Goal: Feedback & Contribution: Submit feedback/report problem

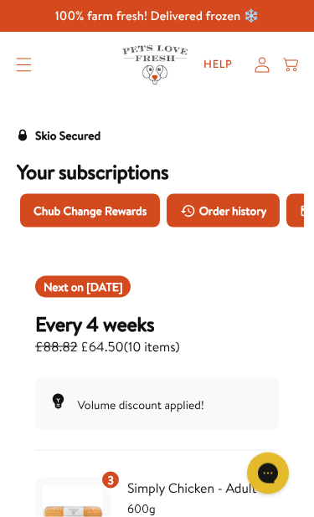
scroll to position [7, 0]
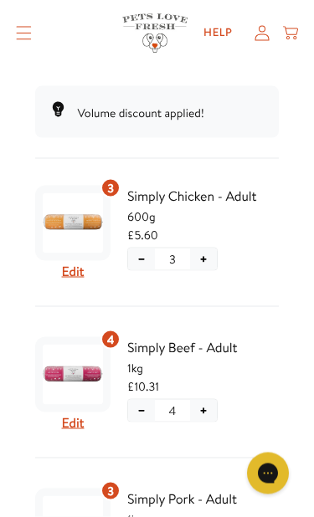
scroll to position [294, 0]
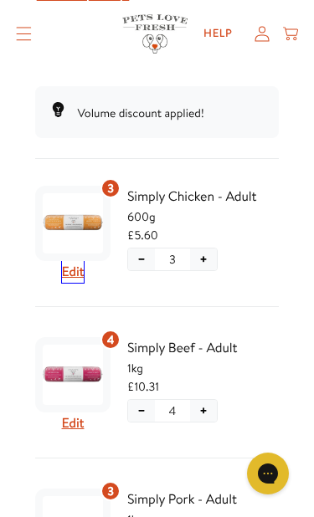
click at [83, 269] on button "Edit" at bounding box center [73, 272] width 23 height 22
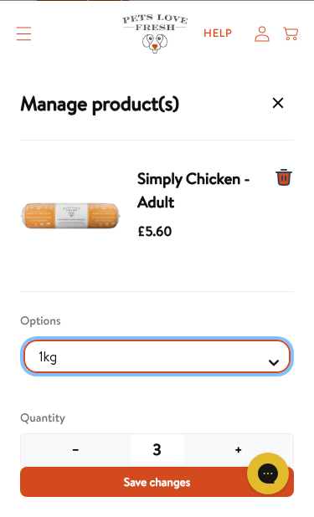
click at [285, 368] on Selector "1kg 600g" at bounding box center [156, 356] width 267 height 33
select Selector "3d2f8606-c7fc-44ec-bd67-352212e62111"
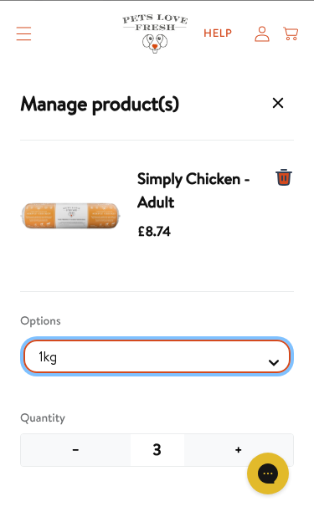
scroll to position [833, 0]
click at [283, 367] on Selector "1kg 600g" at bounding box center [156, 356] width 267 height 33
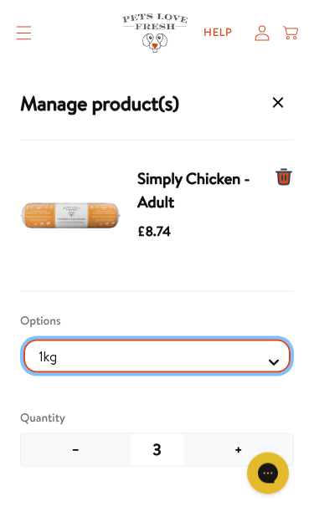
scroll to position [740, 0]
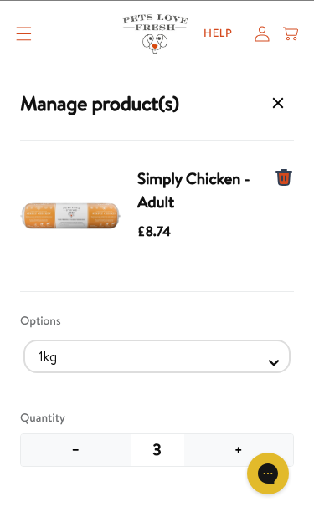
click at [79, 458] on button "−" at bounding box center [76, 450] width 110 height 32
click at [84, 450] on button "−" at bounding box center [76, 450] width 110 height 32
click at [249, 452] on button "+" at bounding box center [239, 450] width 110 height 32
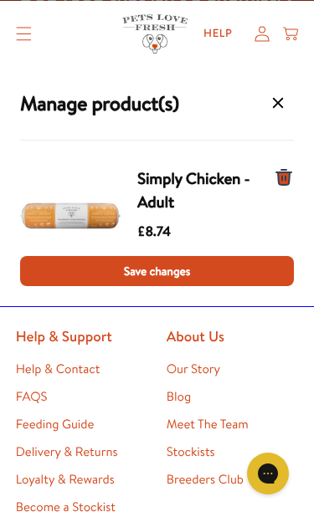
scroll to position [2239, 0]
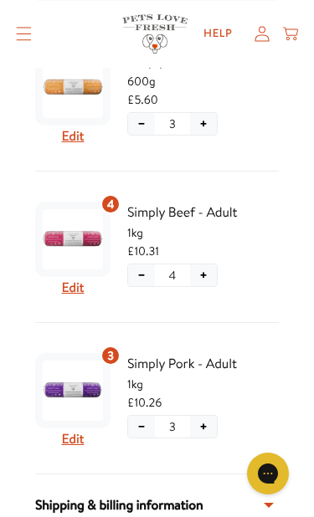
scroll to position [419, 0]
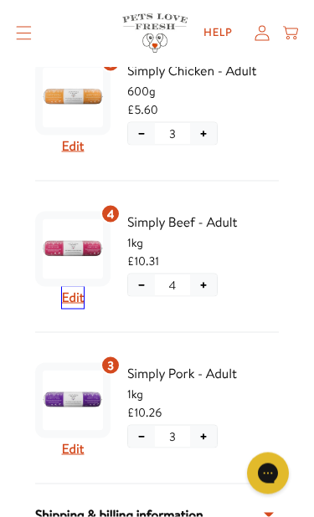
click at [79, 304] on button "Edit" at bounding box center [73, 298] width 23 height 22
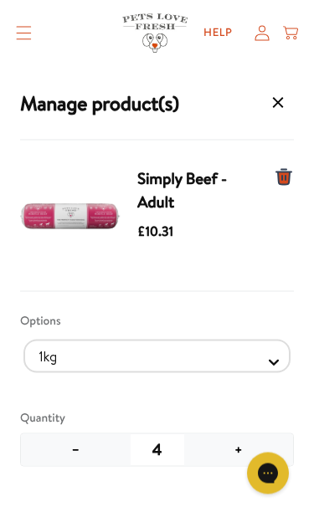
scroll to position [420, 0]
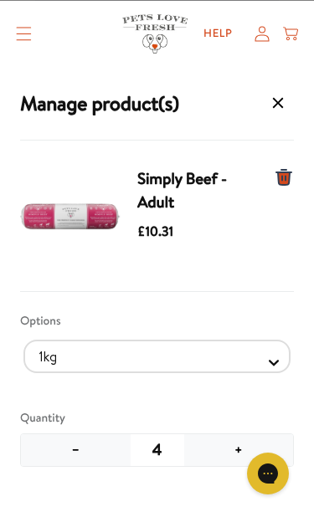
click at [89, 455] on button "−" at bounding box center [76, 450] width 110 height 32
click at [93, 453] on button "−" at bounding box center [76, 450] width 110 height 32
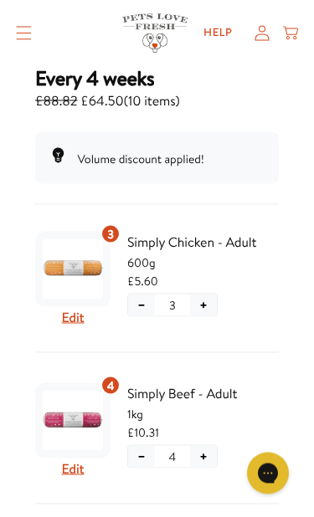
scroll to position [253, 0]
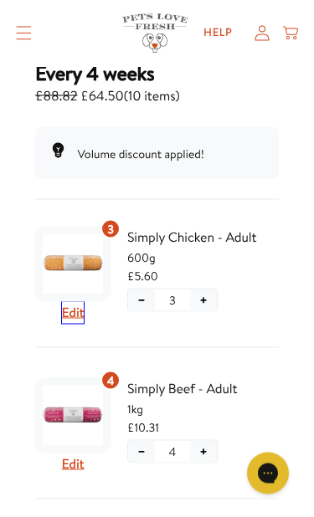
click at [80, 312] on button "Edit" at bounding box center [73, 313] width 23 height 22
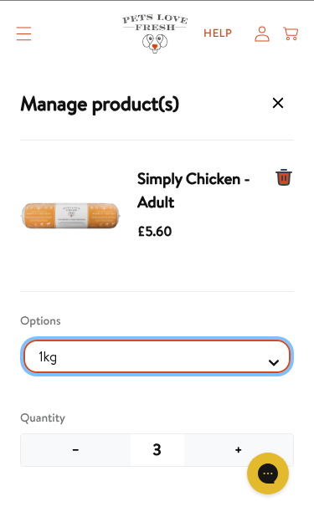
click at [289, 360] on Selector "1kg 600g" at bounding box center [156, 356] width 267 height 33
select Selector "3d2f8606-c7fc-44ec-bd67-352212e62111"
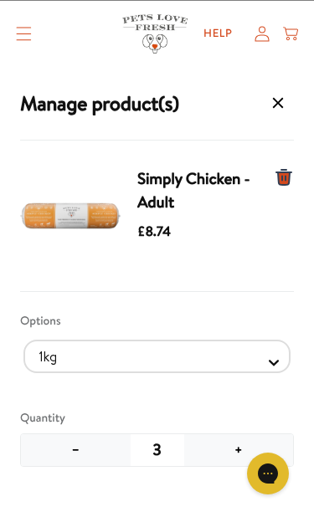
click at [91, 453] on button "−" at bounding box center [76, 450] width 110 height 32
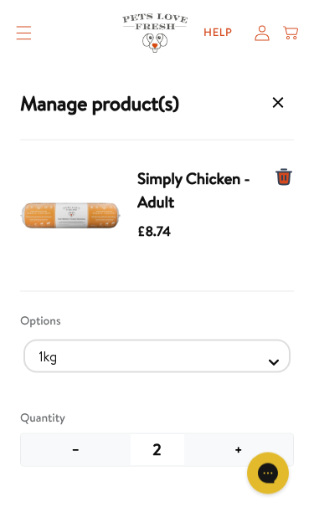
scroll to position [785, 0]
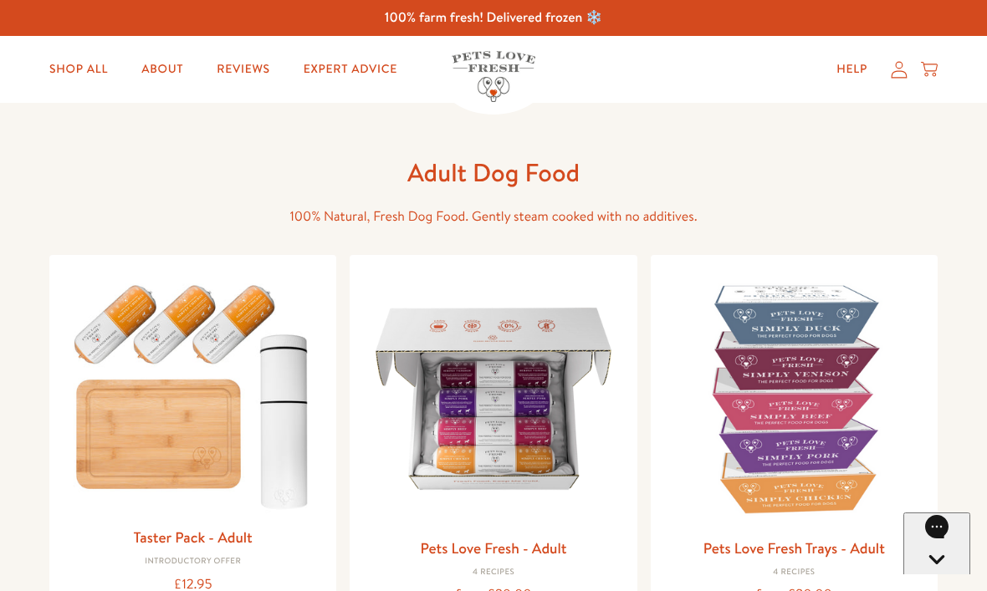
click at [313, 69] on icon at bounding box center [899, 70] width 17 height 18
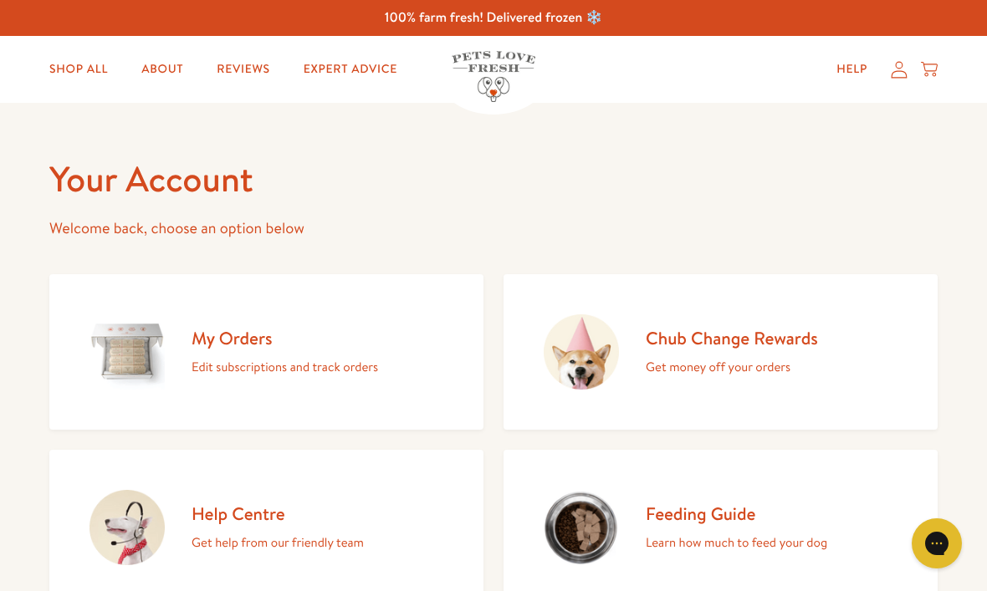
click at [234, 350] on div "My Orders Edit subscriptions and track orders" at bounding box center [285, 352] width 187 height 51
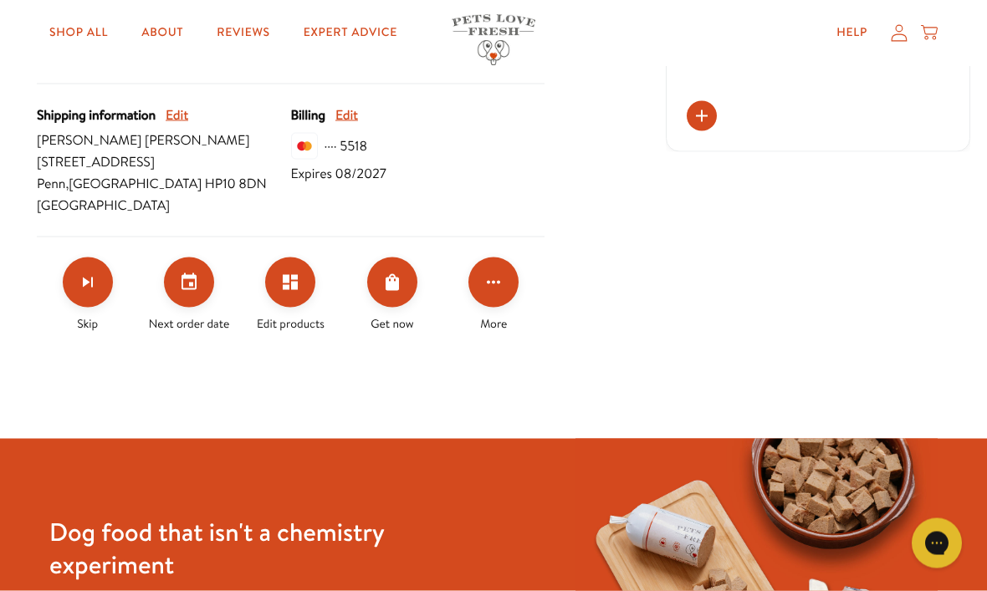
scroll to position [678, 0]
click at [294, 288] on icon "Edit products" at bounding box center [290, 282] width 15 height 15
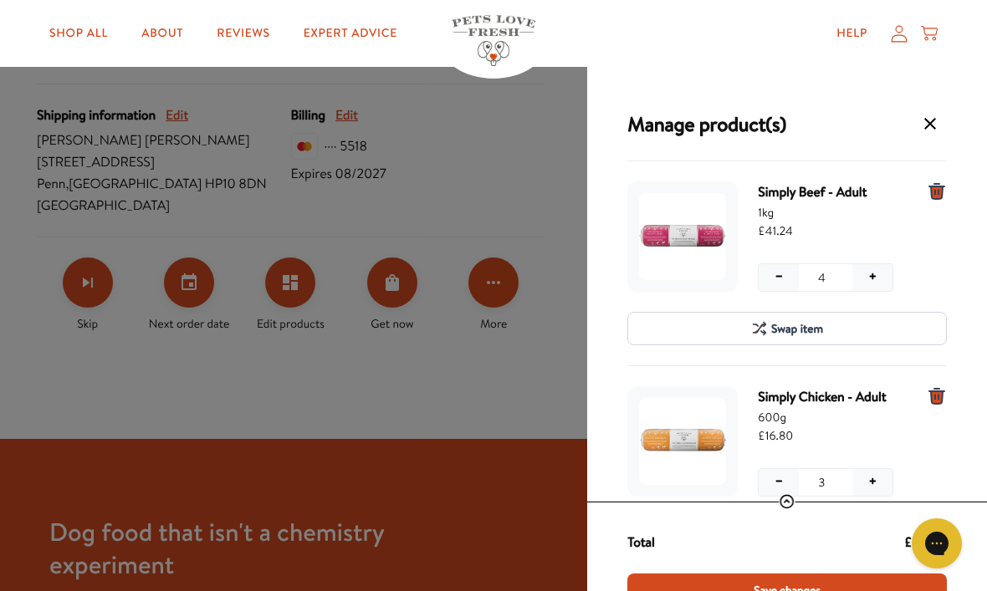
click at [779, 284] on button "−" at bounding box center [779, 277] width 40 height 27
click at [786, 282] on button "−" at bounding box center [779, 277] width 40 height 27
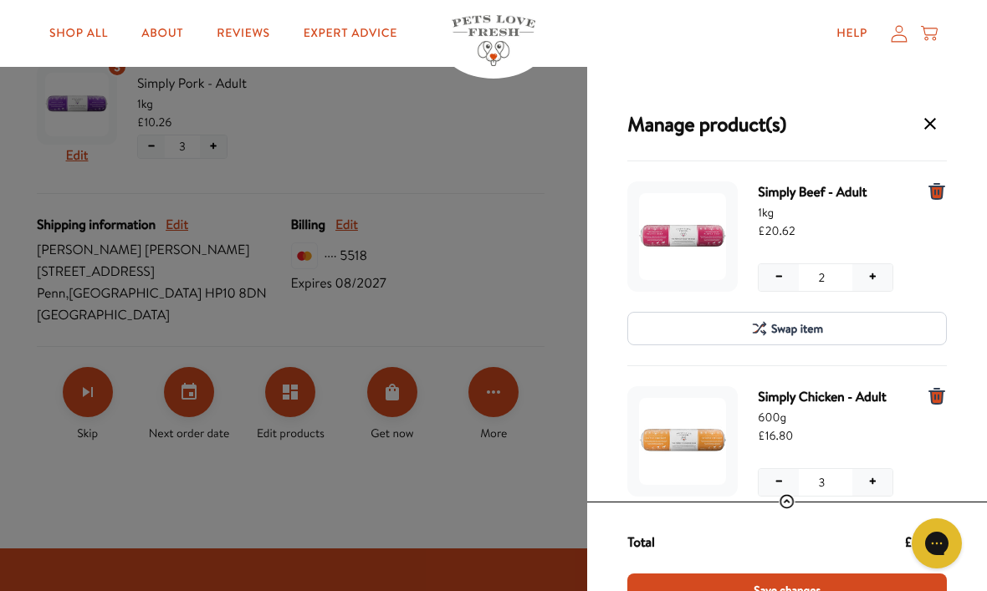
scroll to position [609, 0]
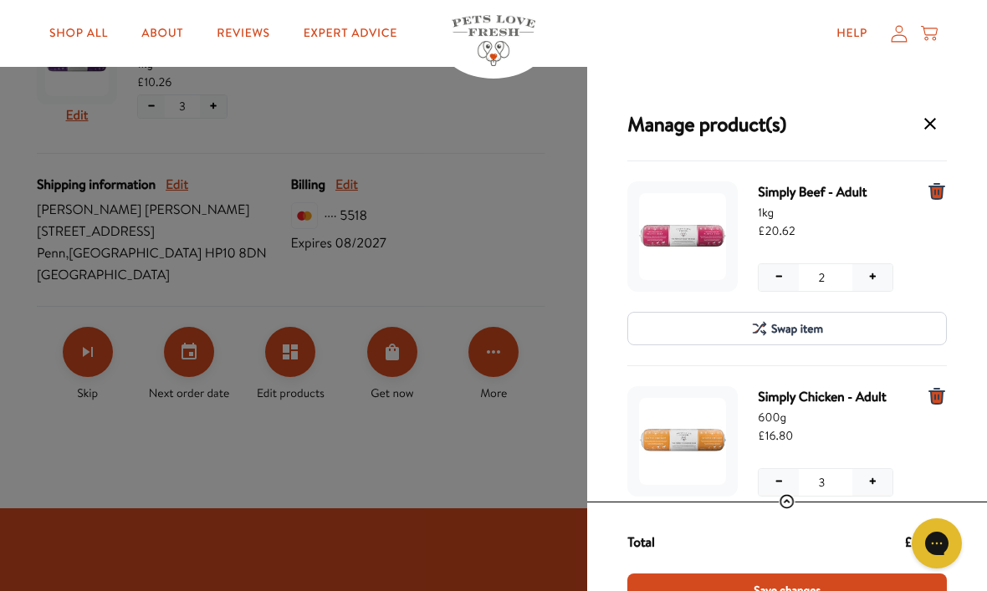
click at [796, 416] on span "600g" at bounding box center [837, 417] width 159 height 18
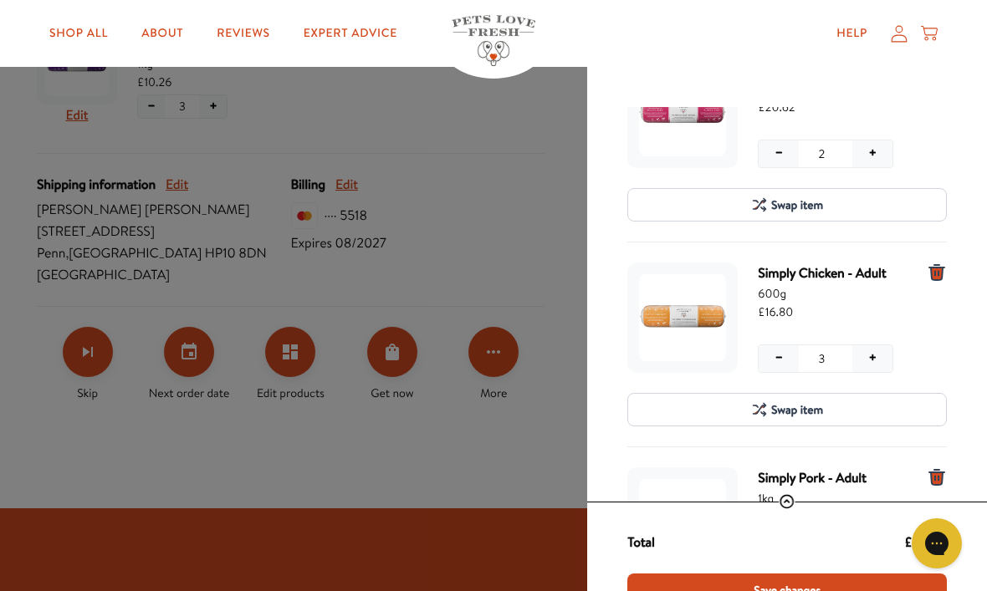
scroll to position [133, 0]
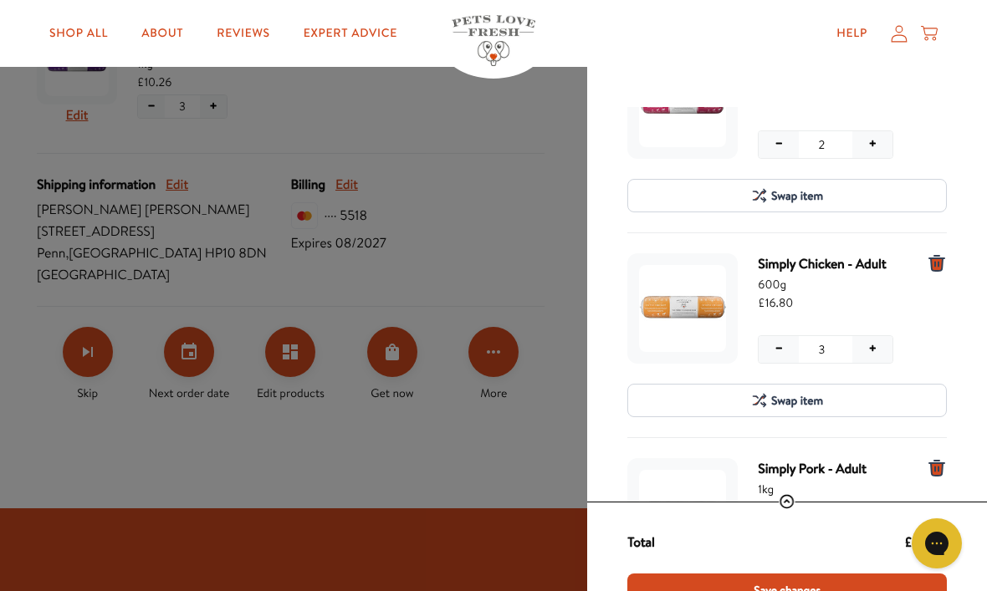
click at [806, 400] on span "Swap item" at bounding box center [797, 401] width 52 height 18
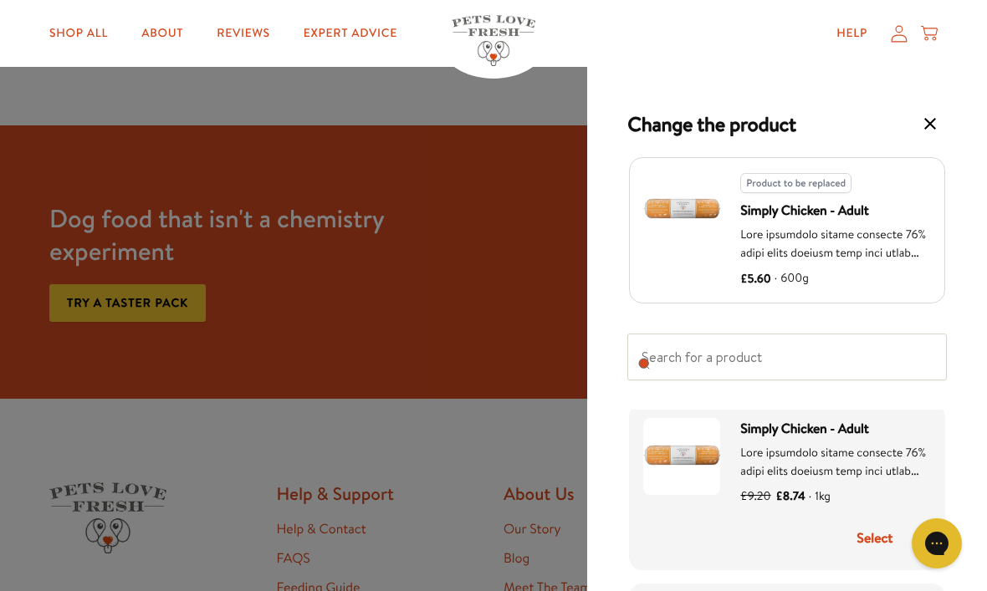
scroll to position [707, 0]
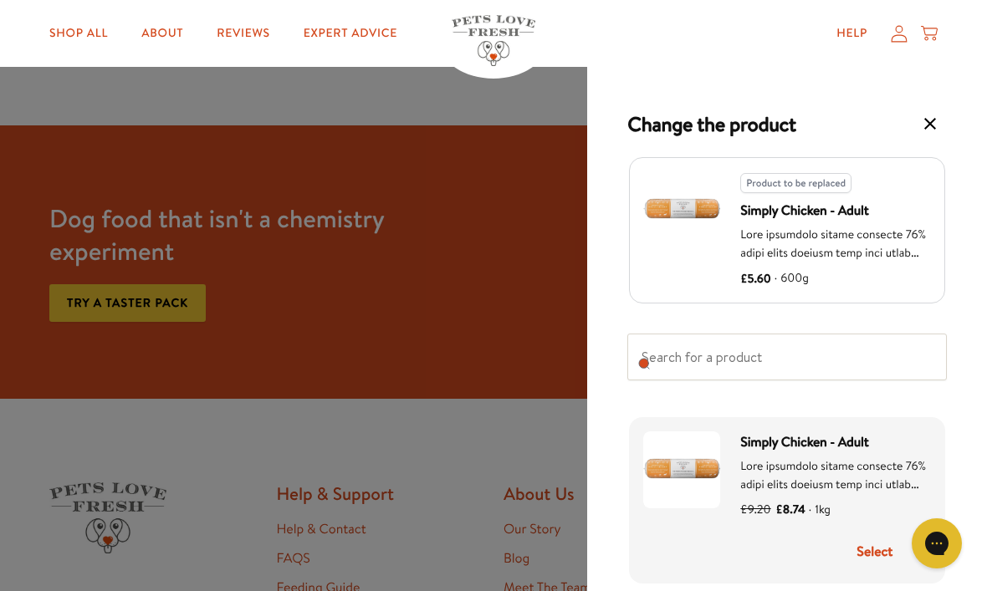
click at [882, 557] on button "Select" at bounding box center [875, 552] width 112 height 35
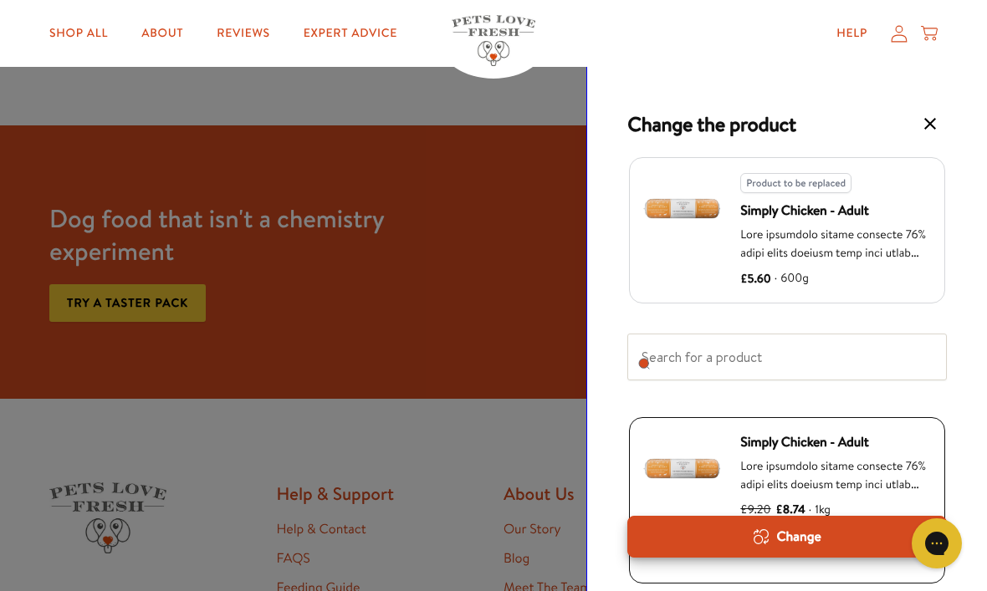
click at [803, 546] on div "Change" at bounding box center [787, 537] width 291 height 18
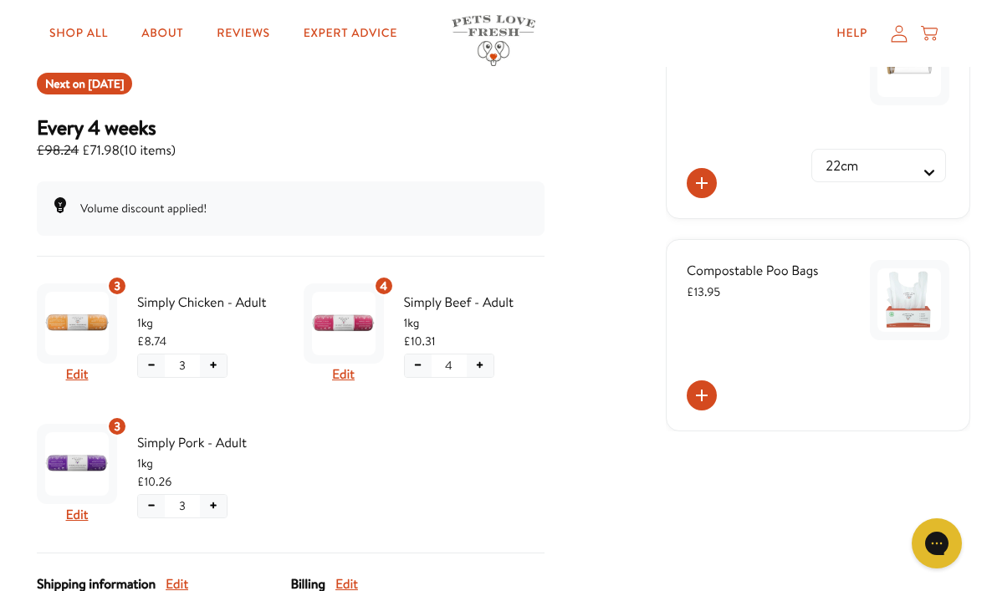
scroll to position [194, 0]
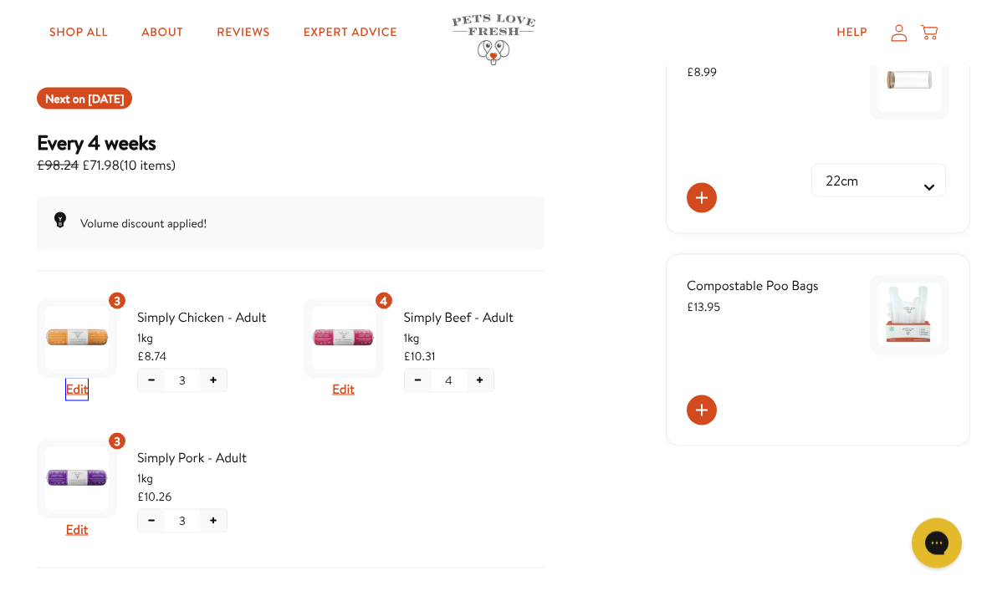
click at [87, 384] on button "Edit" at bounding box center [77, 390] width 23 height 22
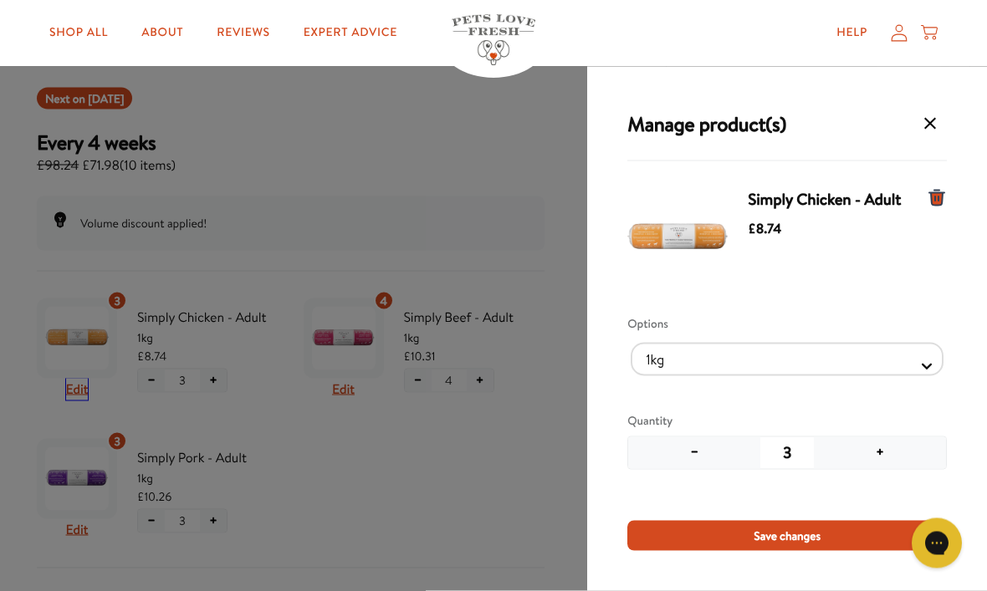
scroll to position [195, 0]
click at [698, 455] on button "−" at bounding box center [694, 454] width 132 height 32
click at [781, 538] on span "Save changes" at bounding box center [787, 536] width 67 height 18
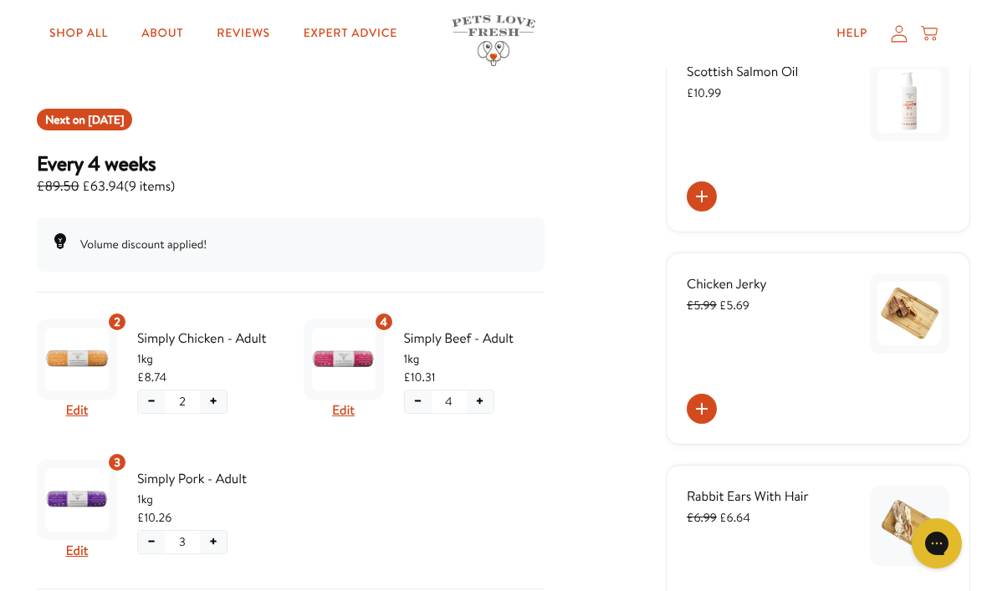
scroll to position [172, 0]
click at [350, 419] on button "Edit" at bounding box center [343, 412] width 23 height 22
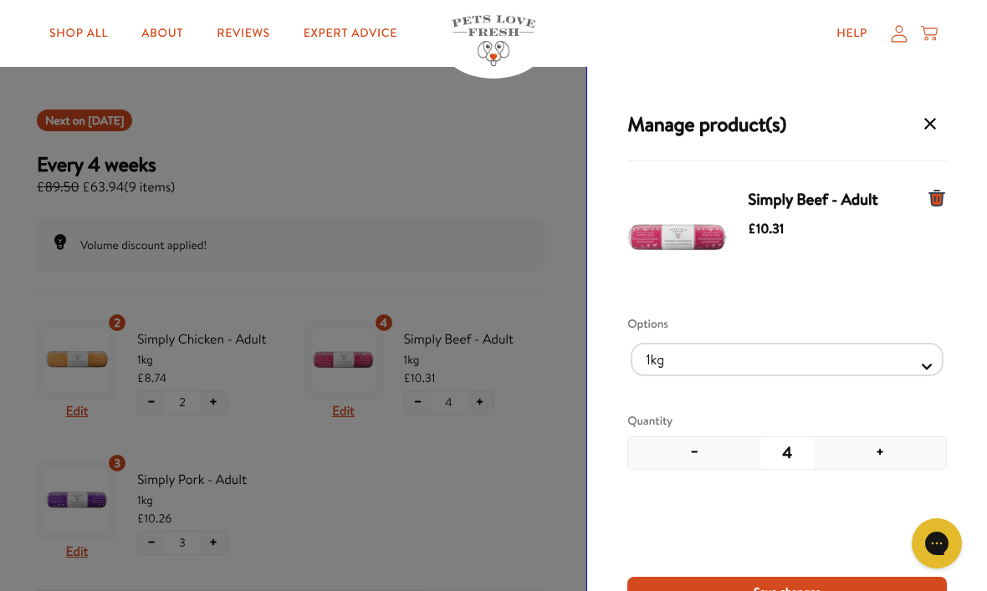
click at [688, 462] on button "−" at bounding box center [694, 454] width 132 height 32
click at [698, 458] on button "−" at bounding box center [694, 454] width 132 height 32
click at [749, 591] on button "Save changes" at bounding box center [787, 592] width 320 height 30
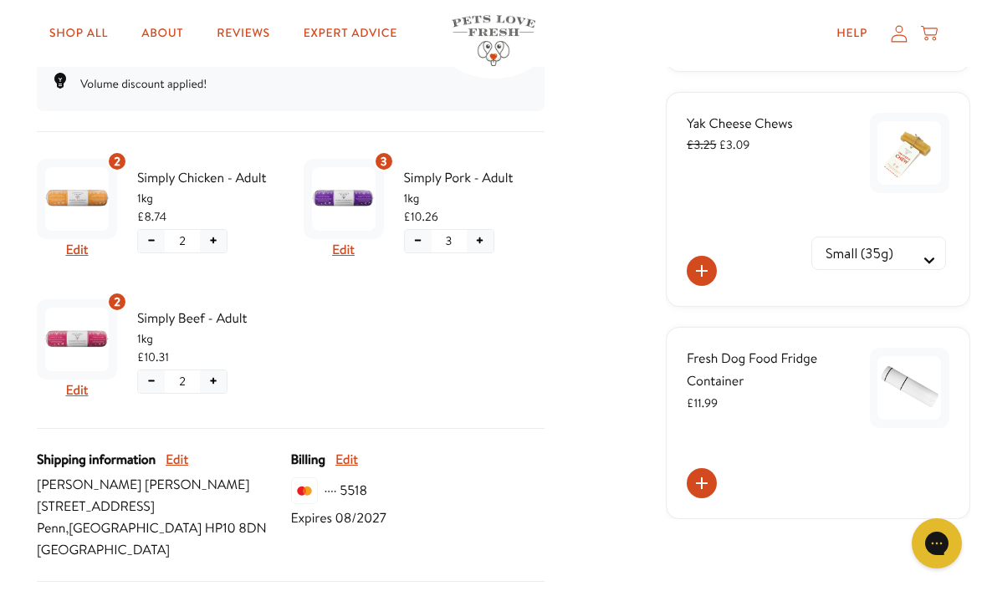
scroll to position [347, 0]
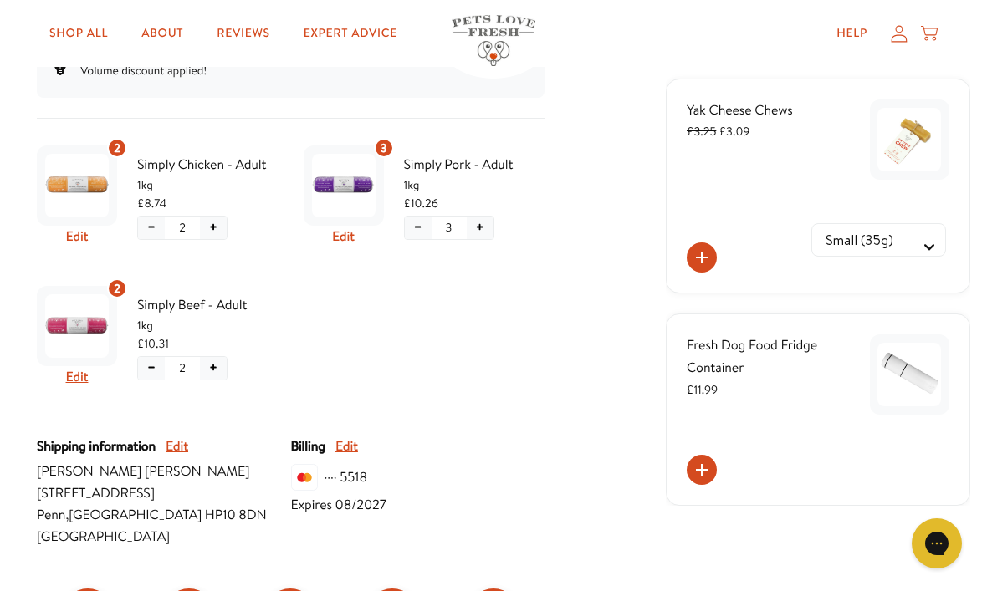
click at [167, 316] on span "Simply Beef - Adult" at bounding box center [207, 305] width 141 height 22
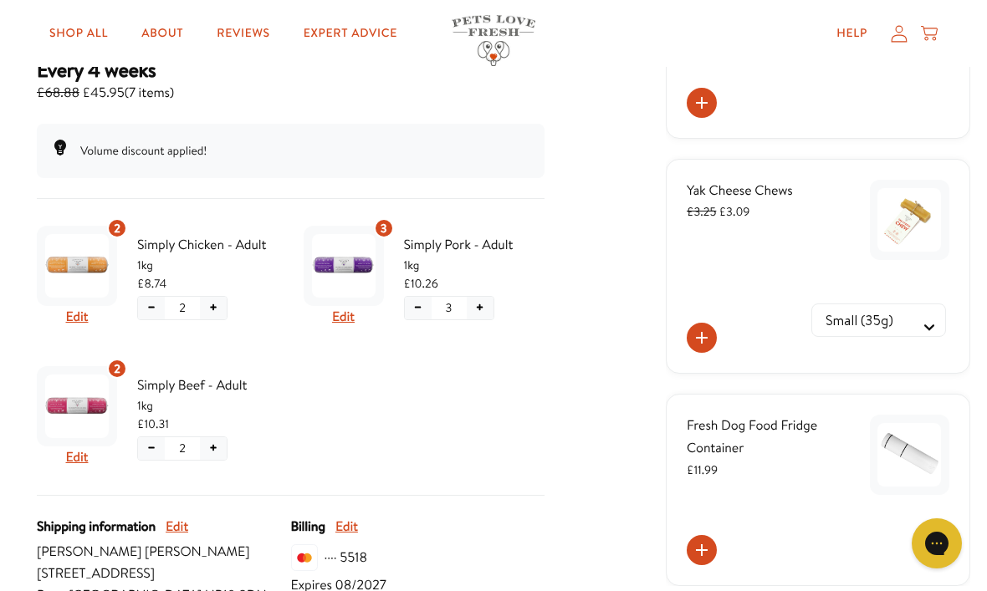
scroll to position [264, 0]
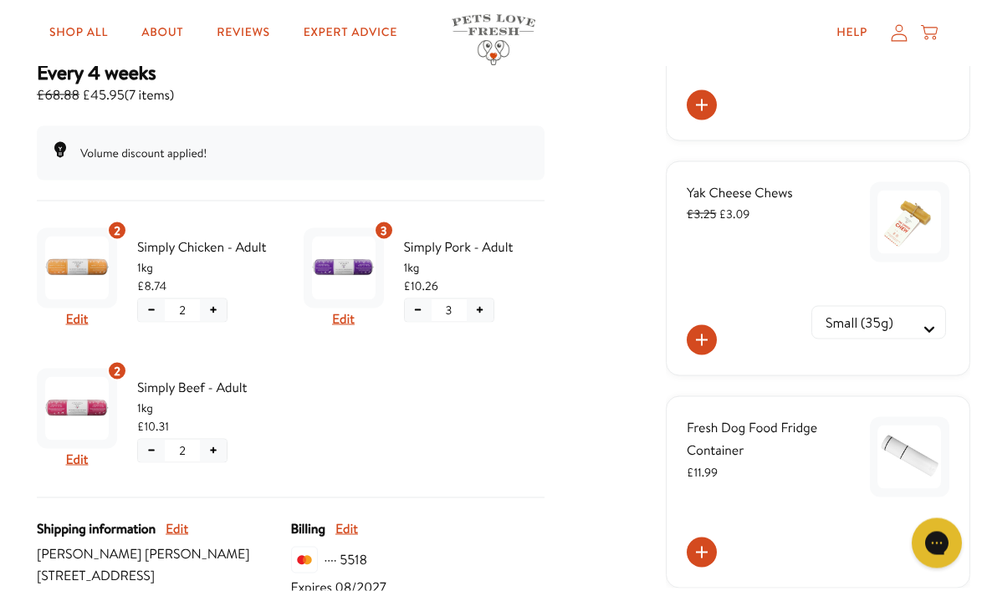
click at [392, 229] on div "3" at bounding box center [384, 231] width 20 height 20
click at [348, 324] on button "Edit" at bounding box center [343, 319] width 23 height 22
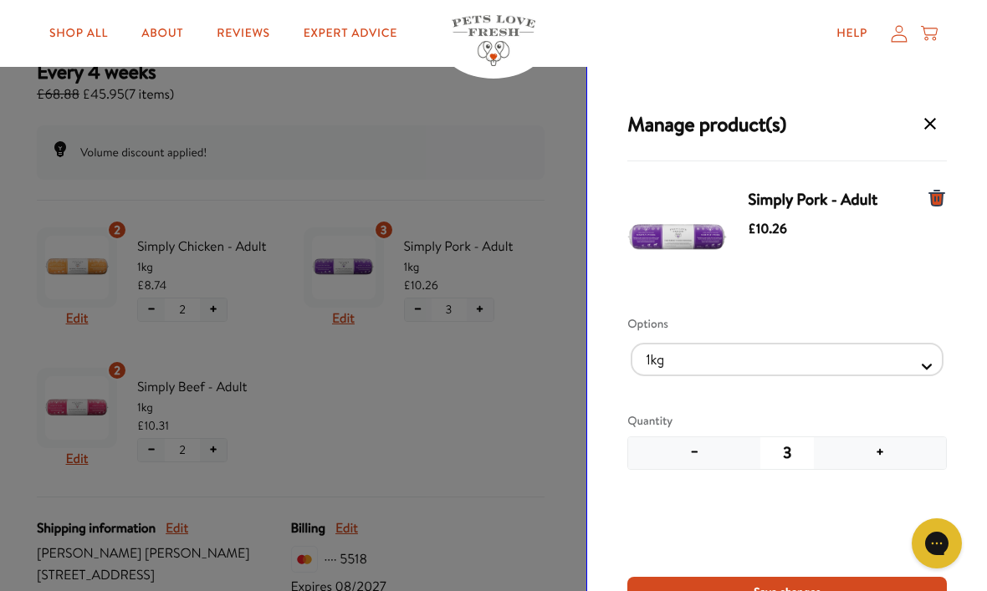
click at [707, 460] on button "−" at bounding box center [694, 454] width 132 height 32
click at [794, 591] on span "Save changes" at bounding box center [787, 592] width 67 height 18
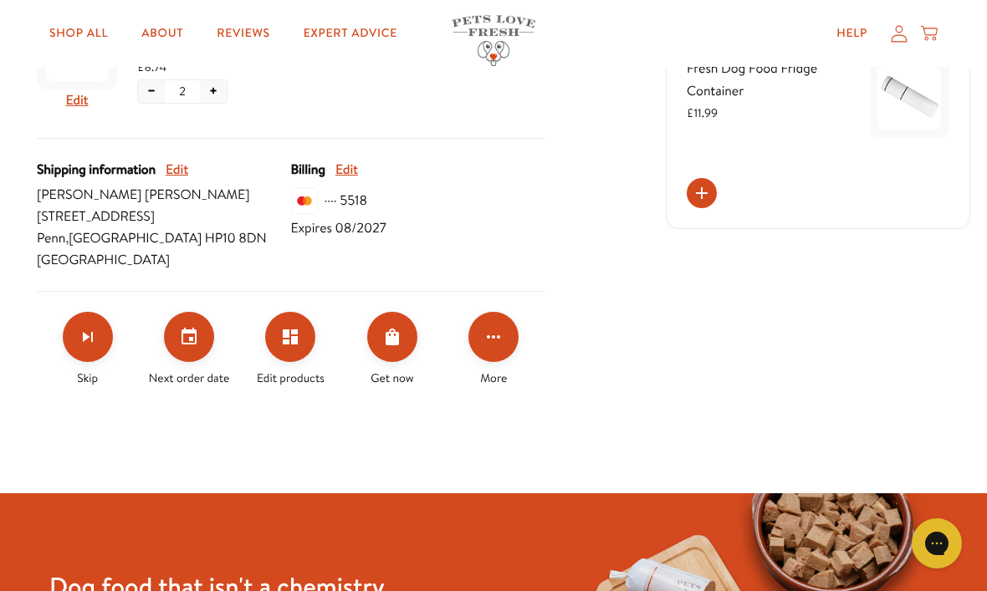
scroll to position [632, 0]
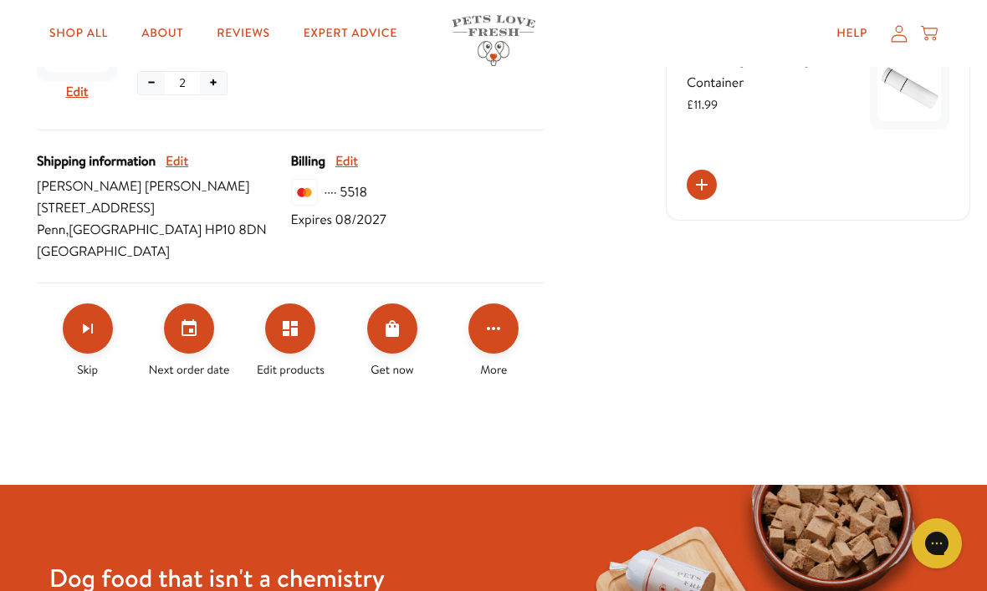
click at [505, 325] on button "Click for more options" at bounding box center [493, 329] width 50 height 50
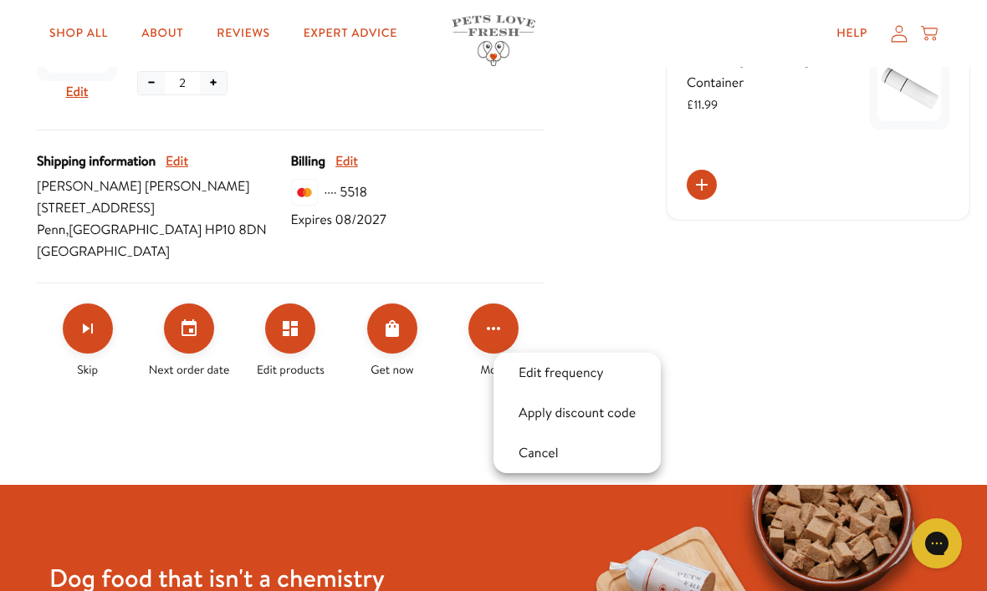
click at [590, 419] on button "Apply discount code" at bounding box center [577, 413] width 127 height 20
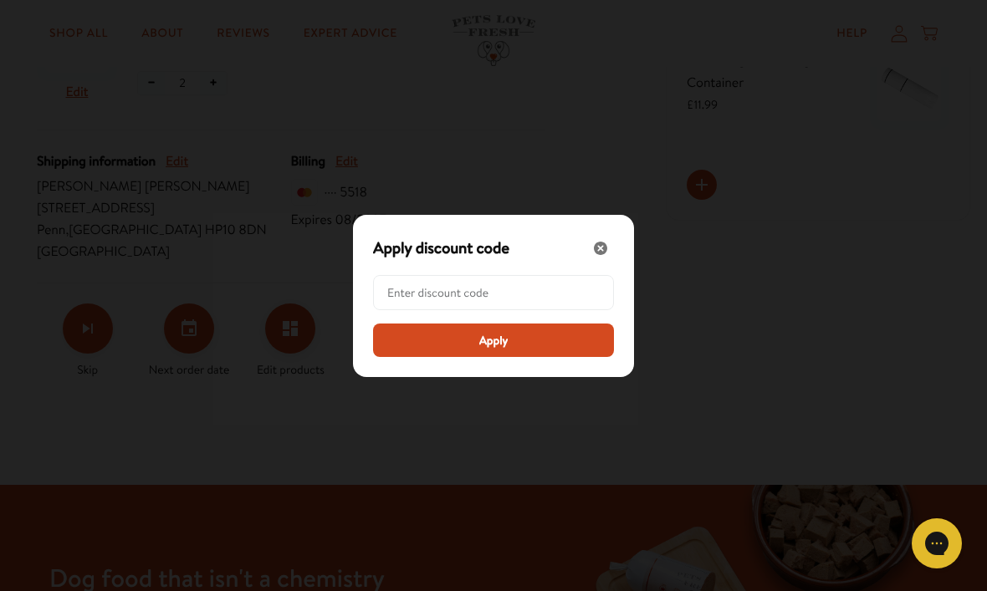
click at [407, 310] on input "Modal" at bounding box center [498, 292] width 223 height 33
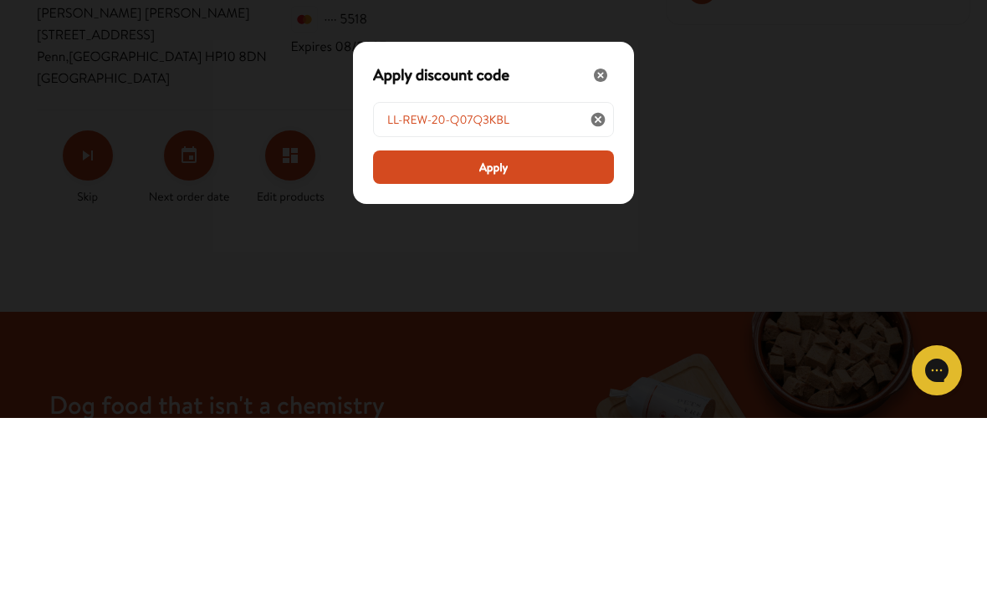
type input "LL-REW-20-Q07Q3KBL"
click at [531, 324] on button "Apply" at bounding box center [493, 340] width 241 height 33
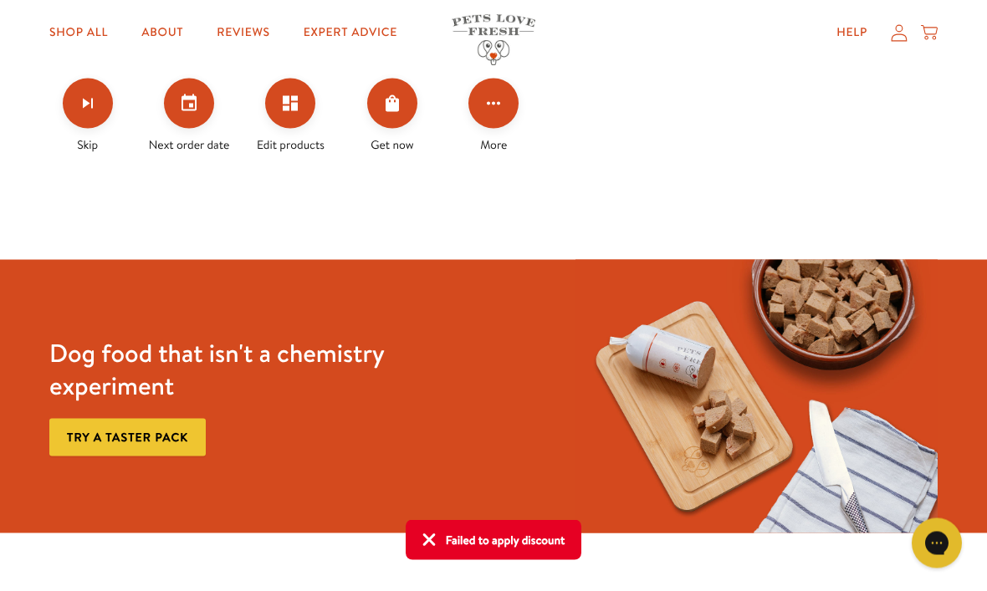
scroll to position [857, 0]
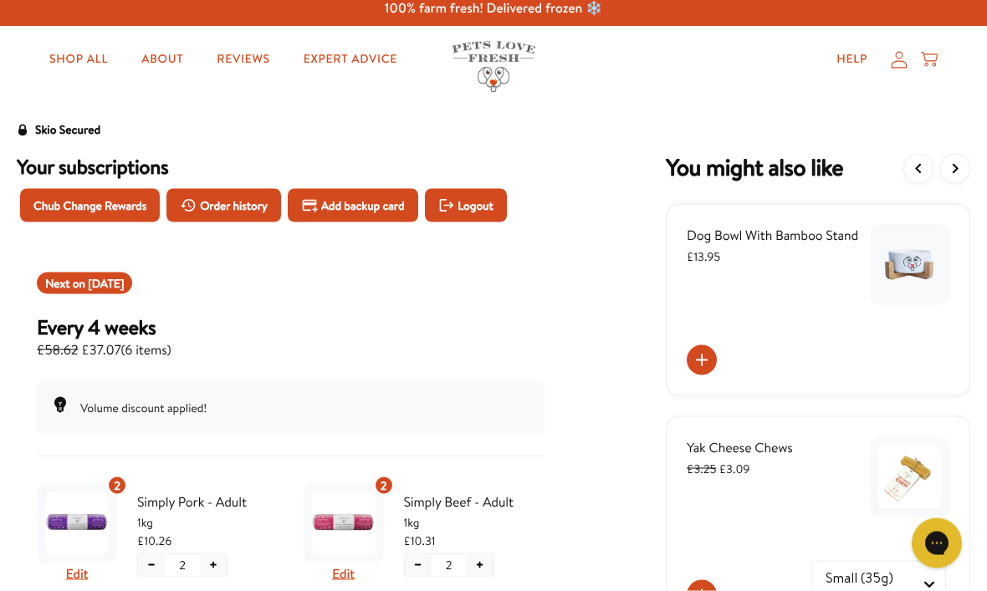
scroll to position [0, 0]
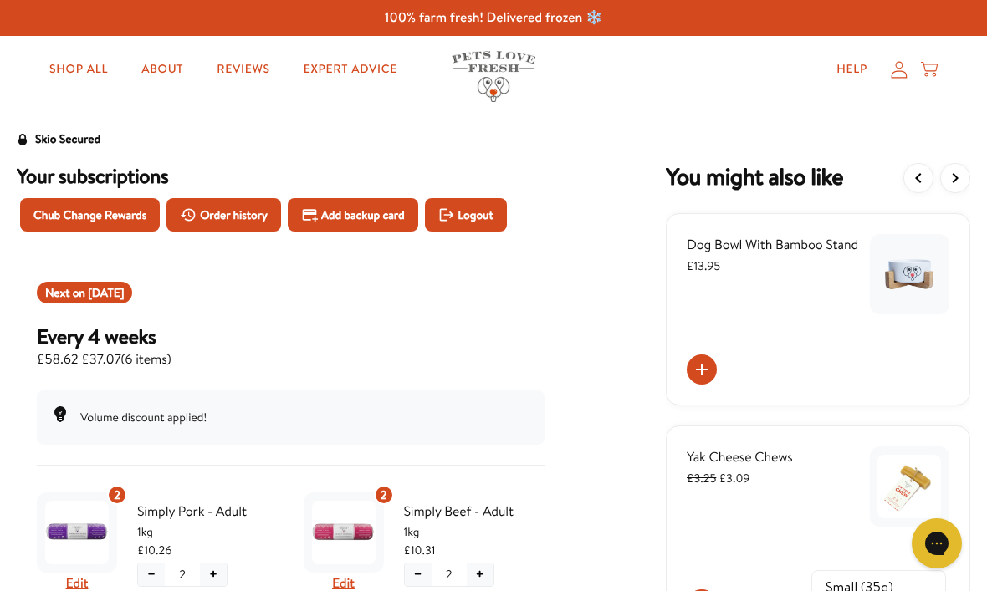
click at [843, 72] on link "Help" at bounding box center [852, 69] width 58 height 33
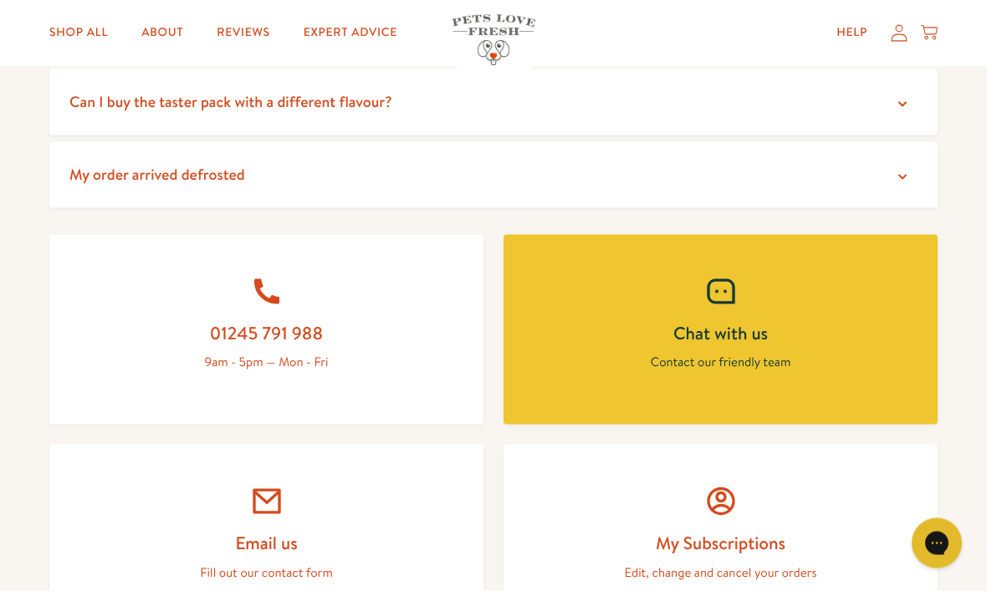
scroll to position [584, 0]
click at [729, 336] on h2 "Chat with us" at bounding box center [721, 333] width 354 height 23
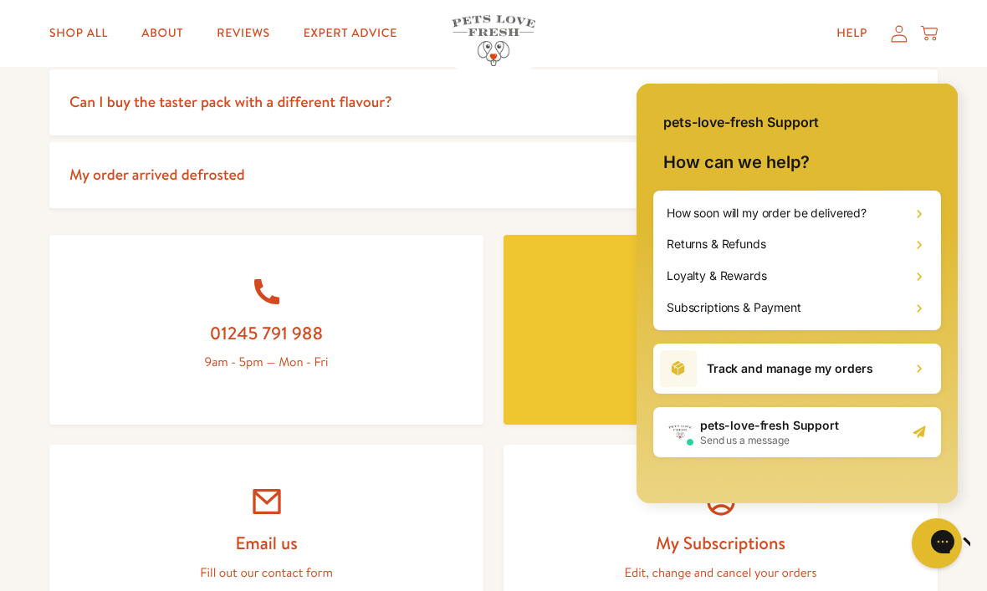
scroll to position [0, 0]
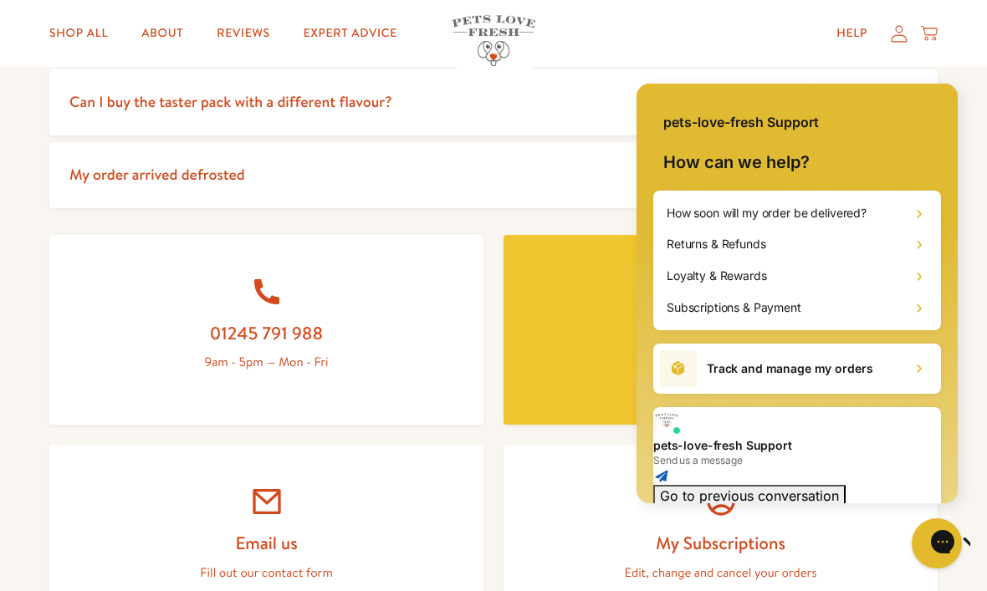
click at [753, 275] on h1 "Loyalty & Rewards" at bounding box center [717, 276] width 100 height 17
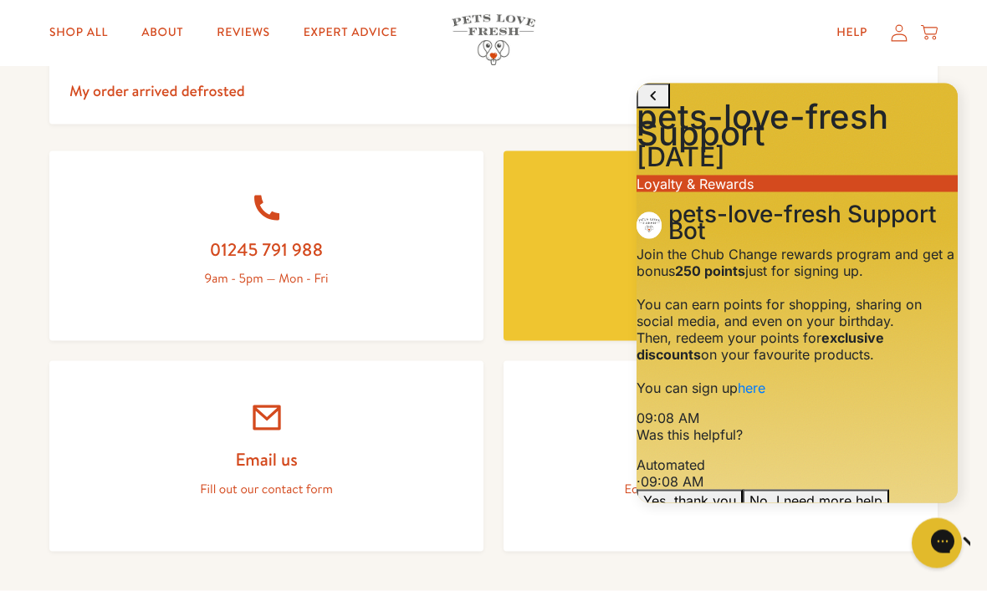
click at [986, 546] on div "Close gorgias live chat" at bounding box center [996, 543] width 17 height 21
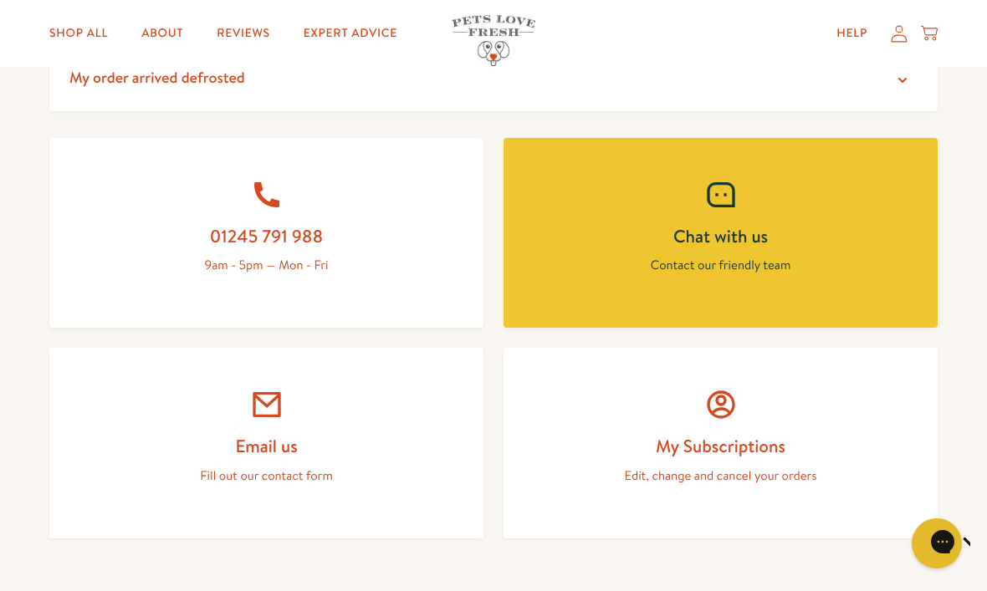
scroll to position [693, 0]
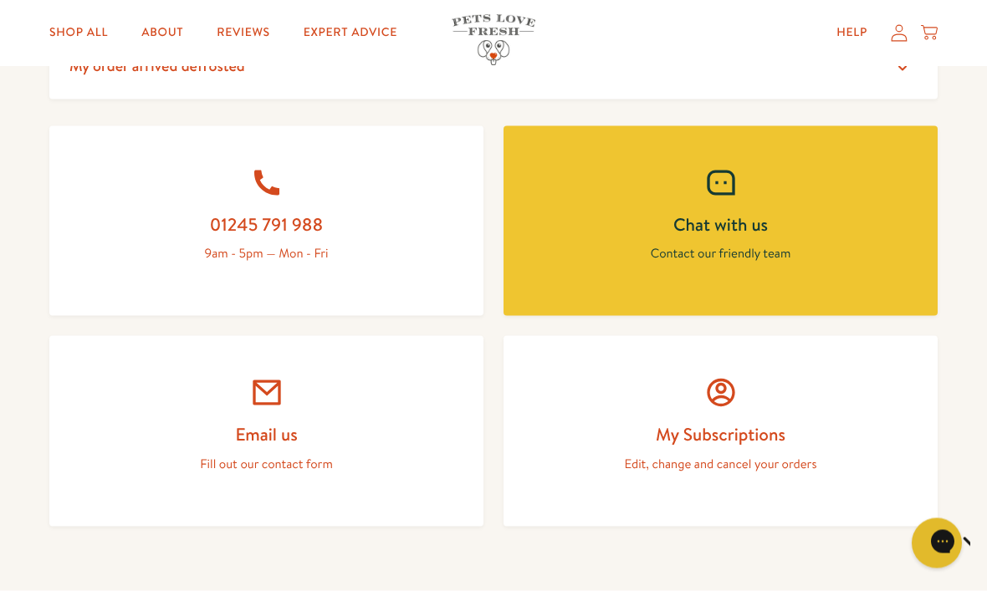
click at [269, 424] on h2 "Email us" at bounding box center [267, 434] width 354 height 23
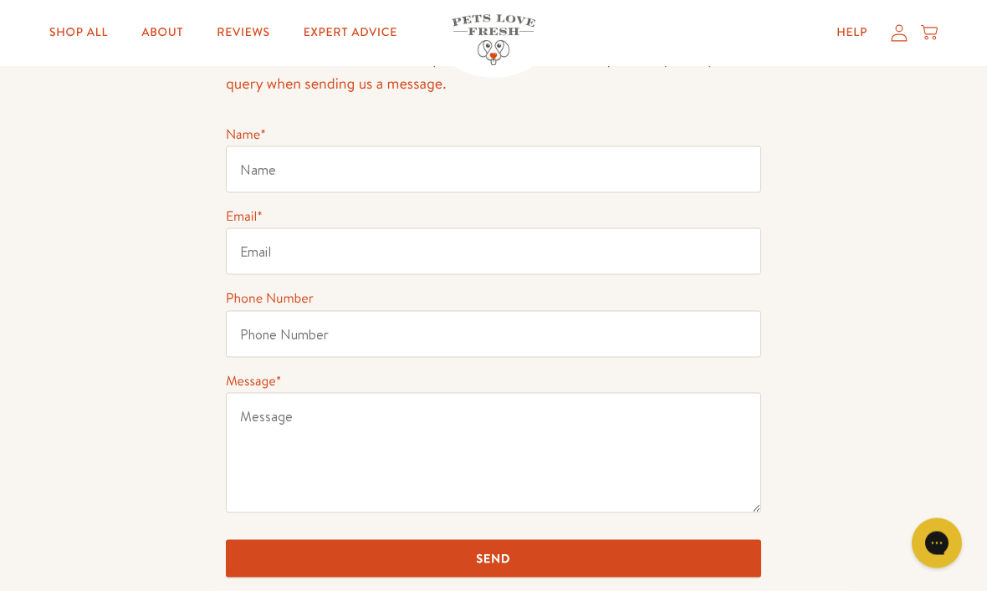
scroll to position [176, 0]
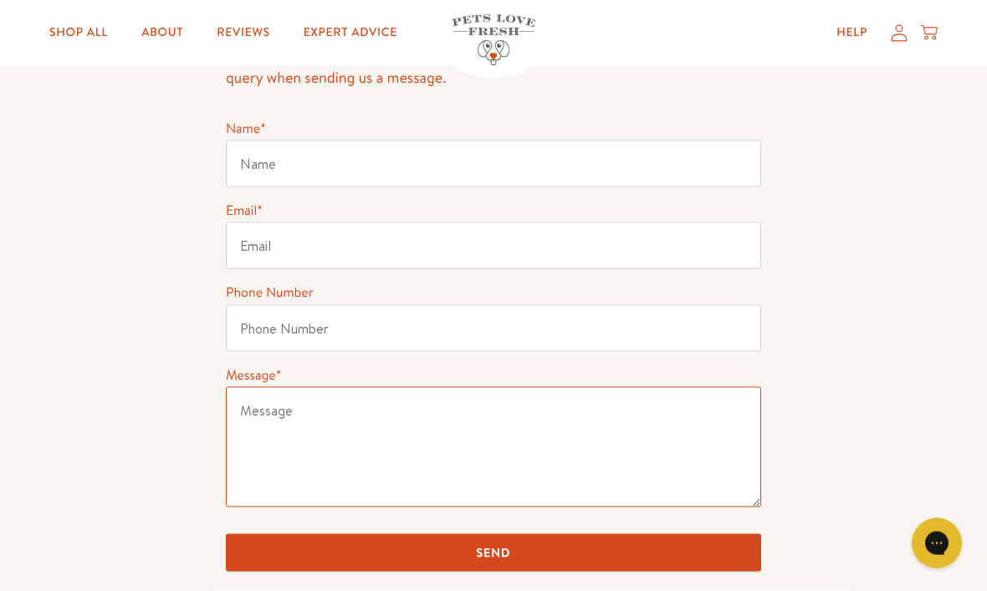
click at [289, 419] on textarea "Message *" at bounding box center [493, 447] width 535 height 120
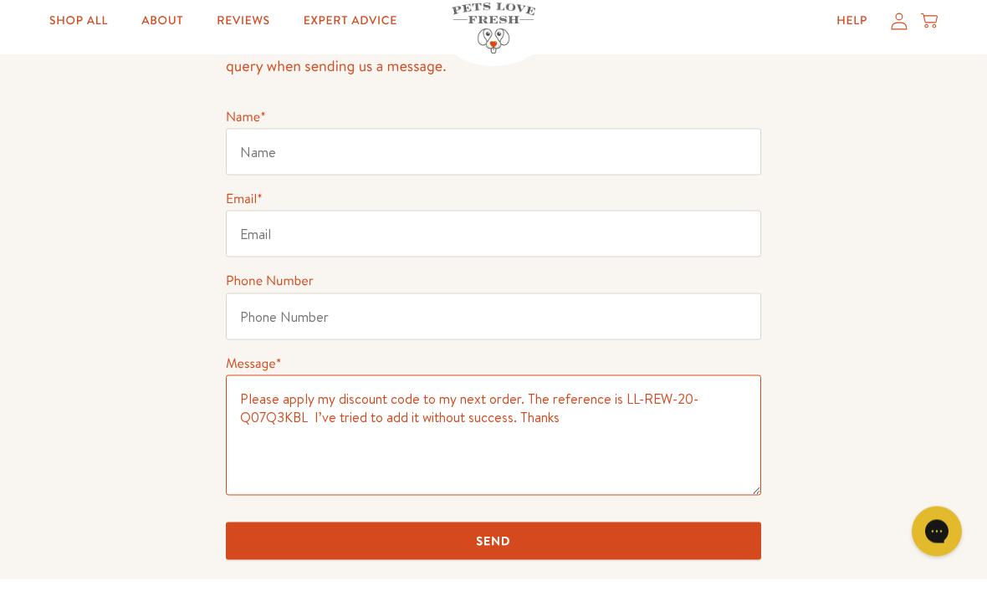
type textarea "Please apply my discount code to my next order. The reference is LL-REW-20-Q07Q…"
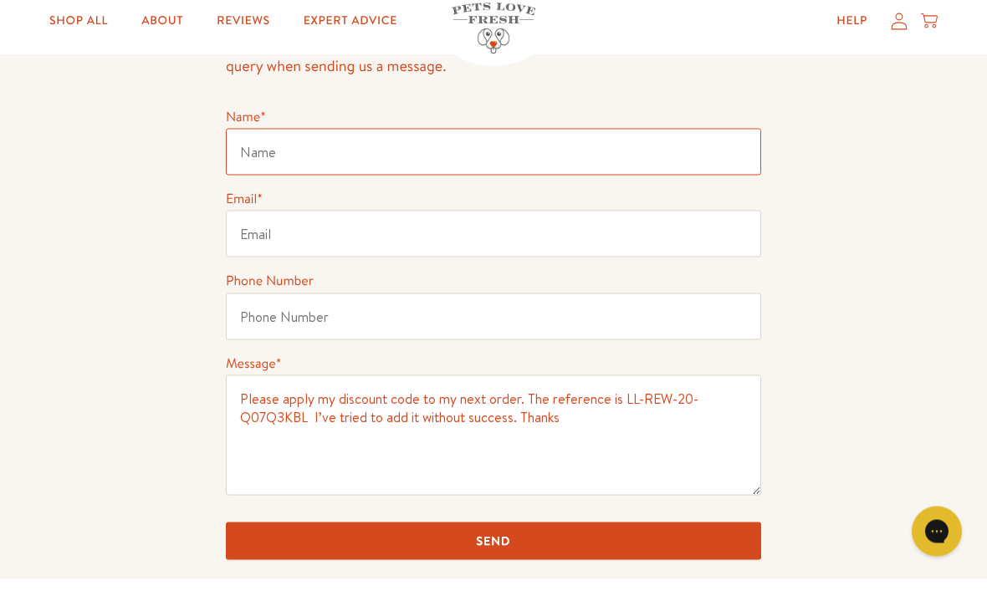
click at [279, 157] on input "Name *" at bounding box center [493, 164] width 535 height 47
type input "[PERSON_NAME]"
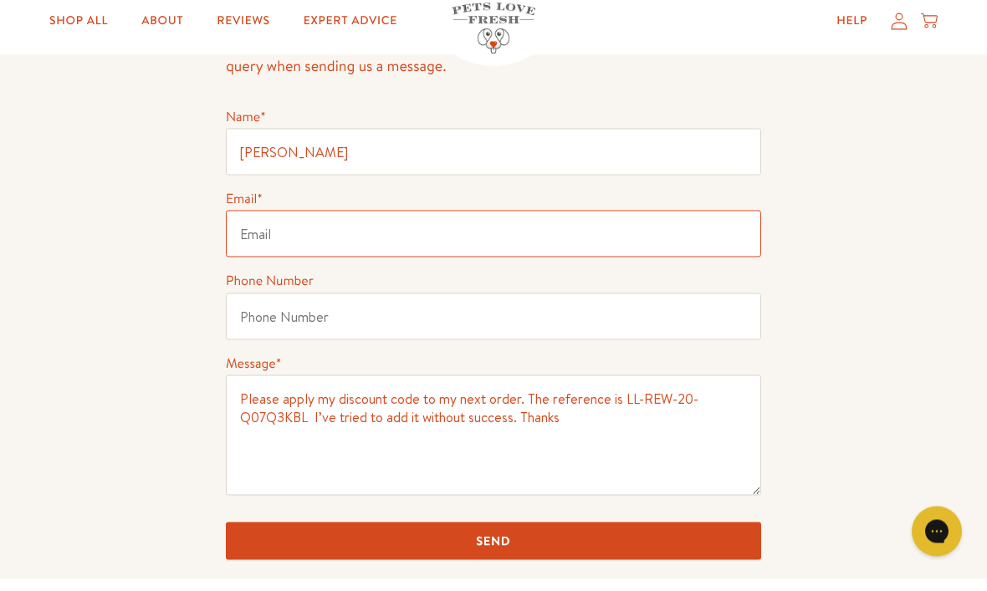
click at [277, 244] on input "Email *" at bounding box center [493, 246] width 535 height 47
type input "[PERSON_NAME][EMAIL_ADDRESS][DOMAIN_NAME]"
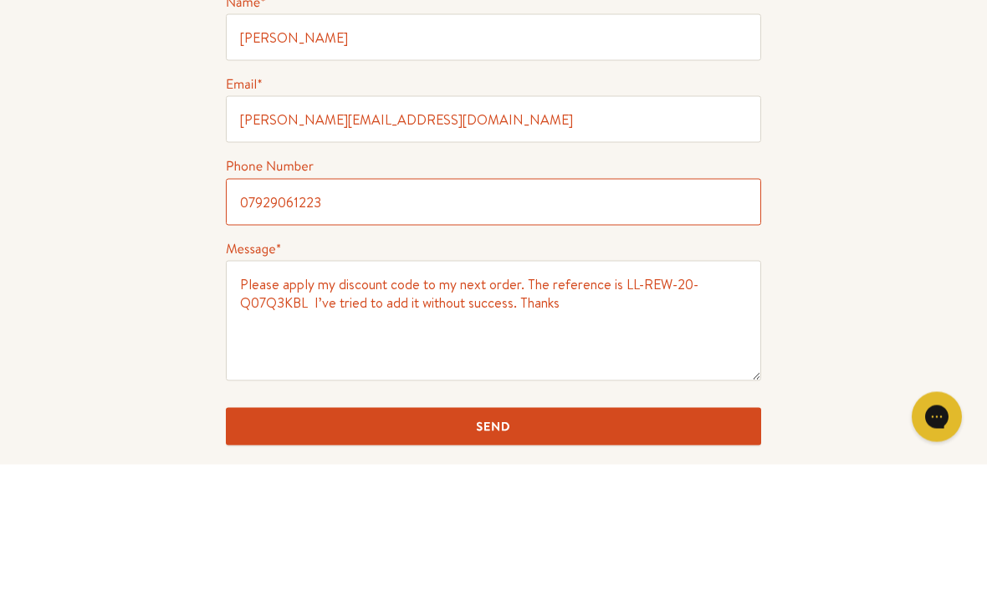
click at [353, 305] on input "07929061223" at bounding box center [493, 328] width 535 height 47
type input "0"
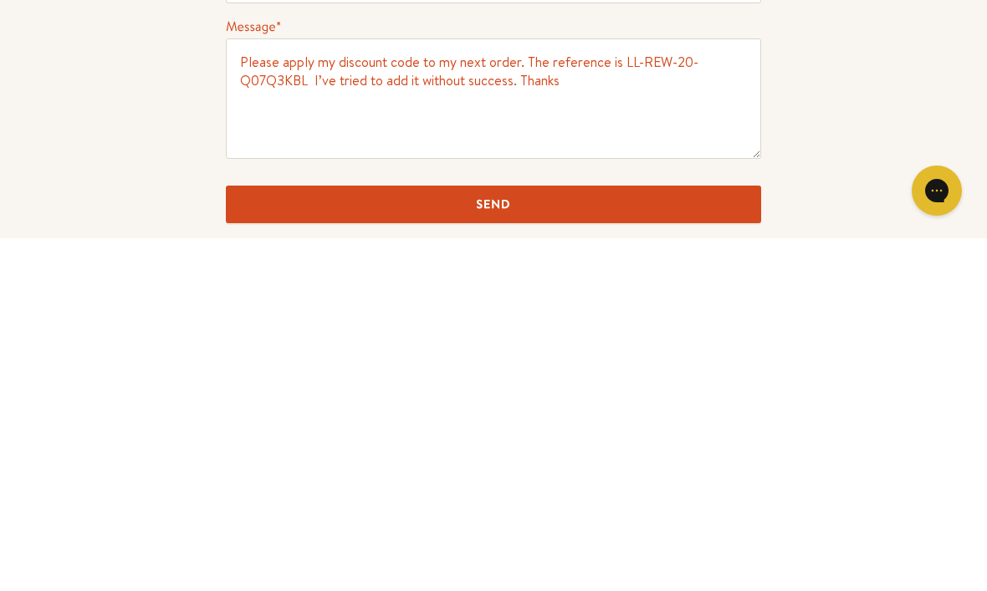
click at [888, 162] on div "Get In Touch Please remember there is a real person that will read and try and …" at bounding box center [493, 306] width 987 height 751
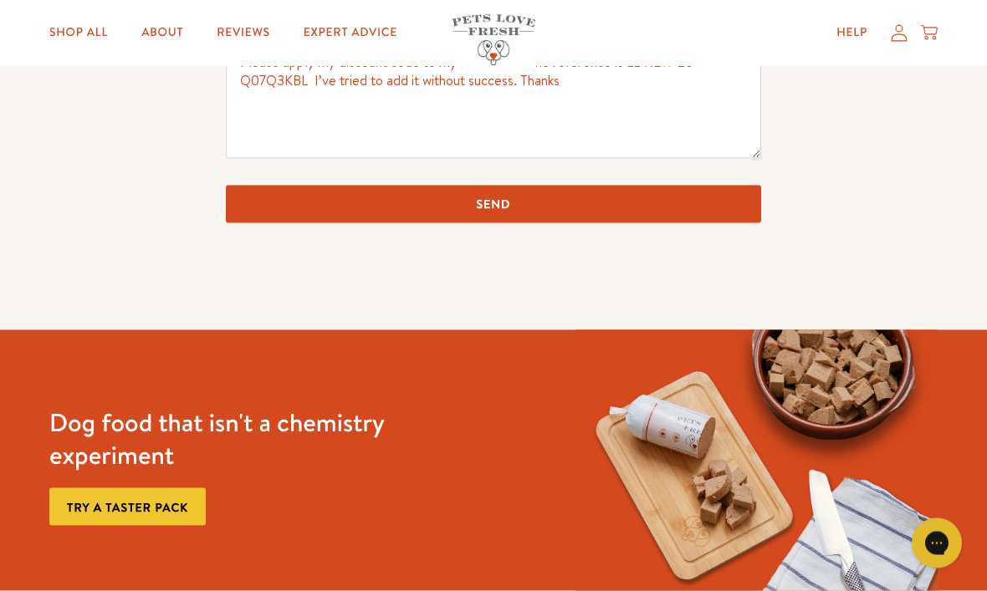
scroll to position [525, 0]
click at [522, 199] on input "Send" at bounding box center [493, 204] width 535 height 38
